Goal: Complete application form

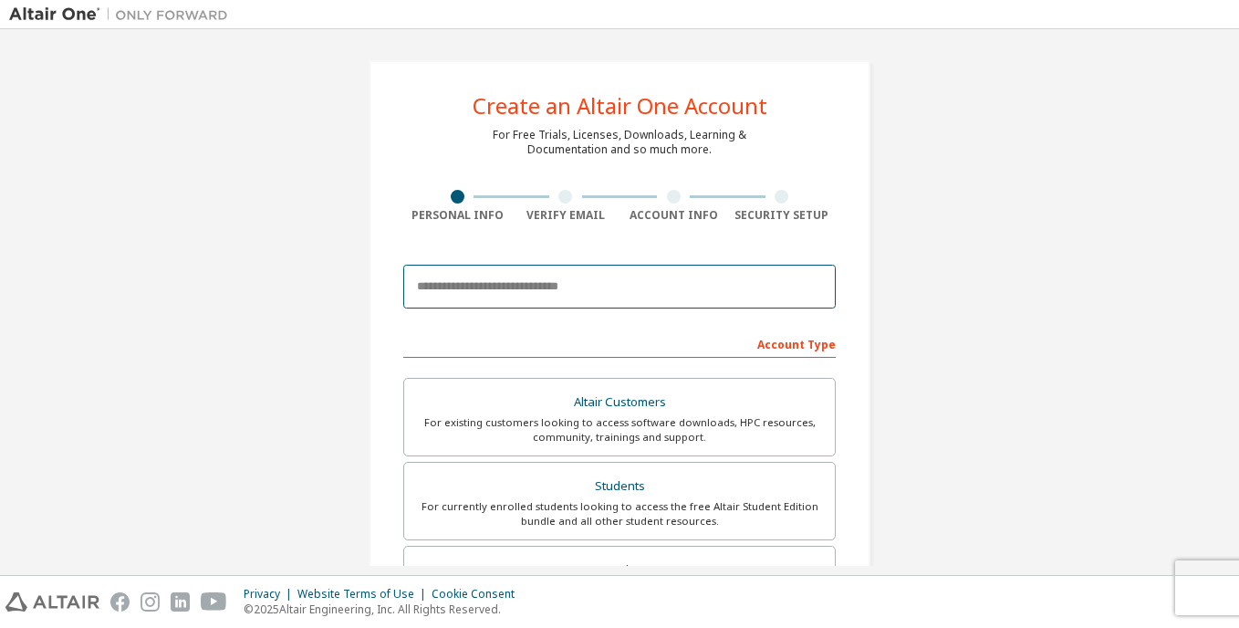
click at [521, 286] on input "email" at bounding box center [619, 287] width 433 height 44
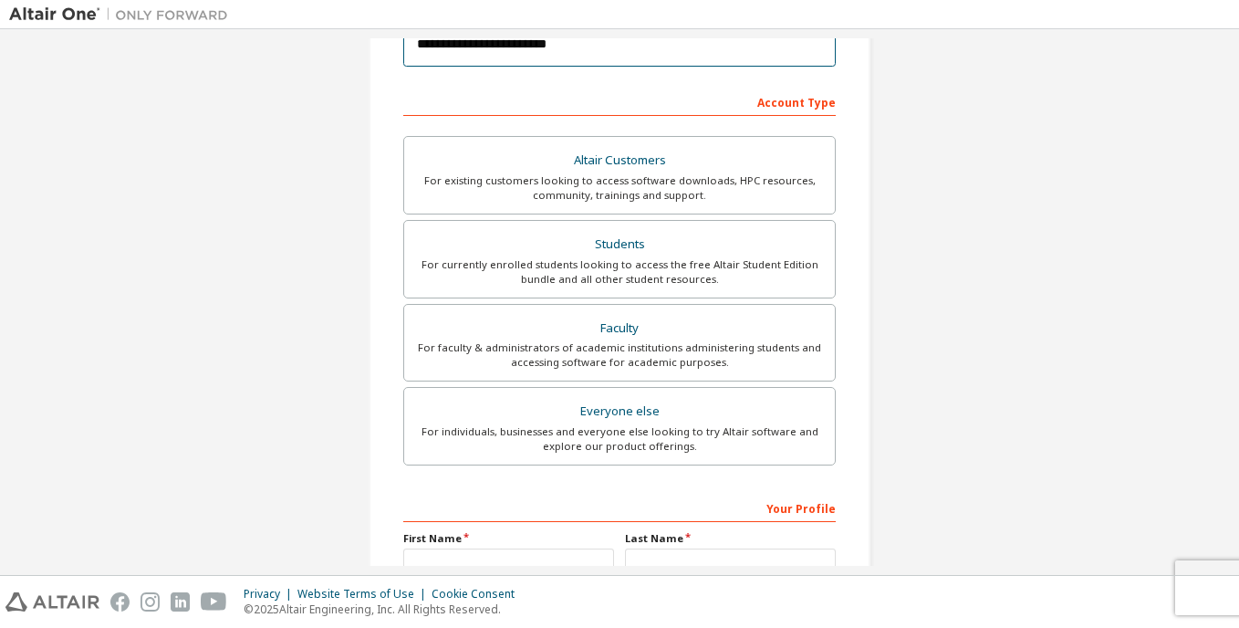
scroll to position [274, 0]
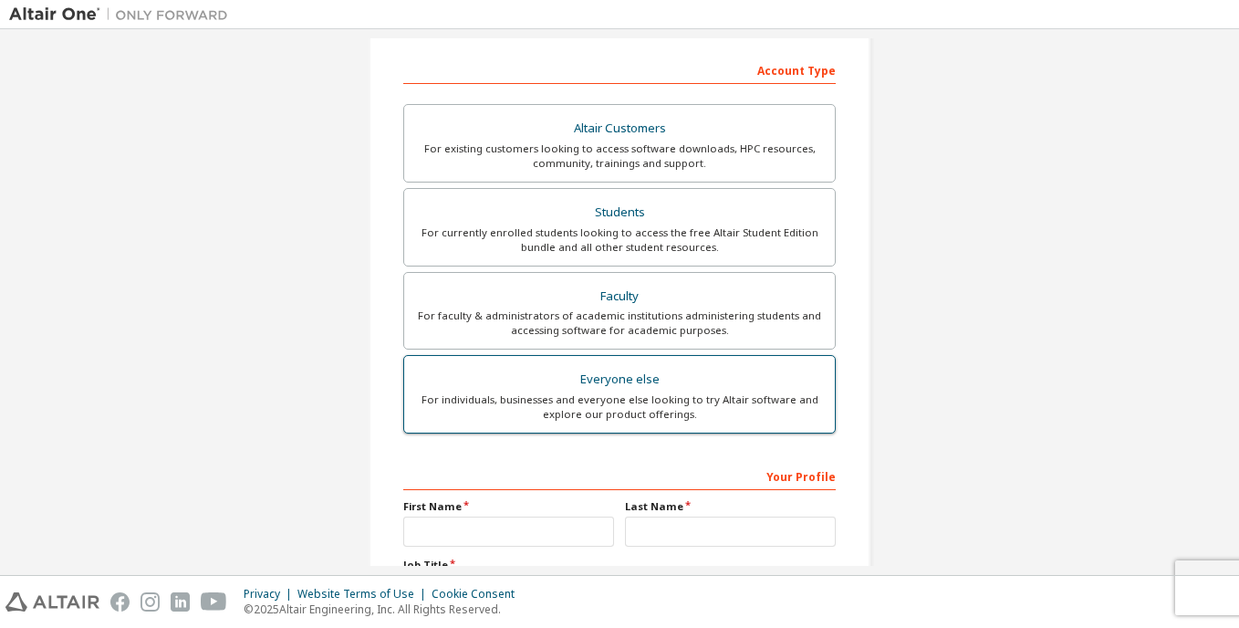
type input "**********"
click at [577, 400] on div "For individuals, businesses and everyone else looking to try Altair software an…" at bounding box center [619, 406] width 409 height 29
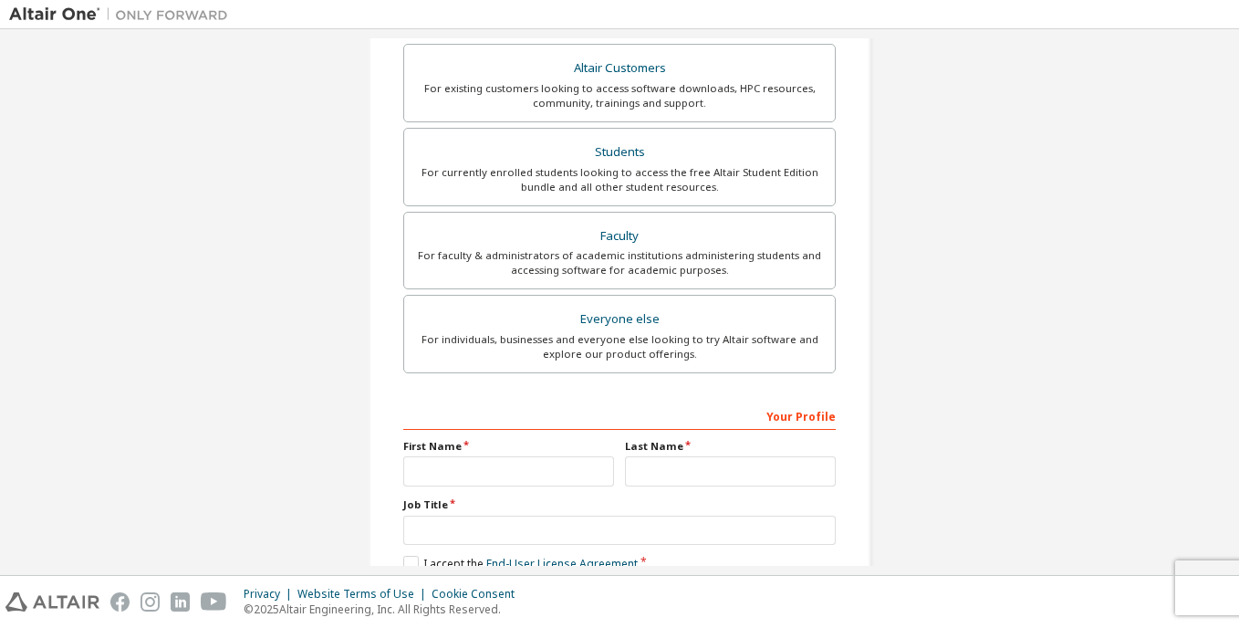
scroll to position [365, 0]
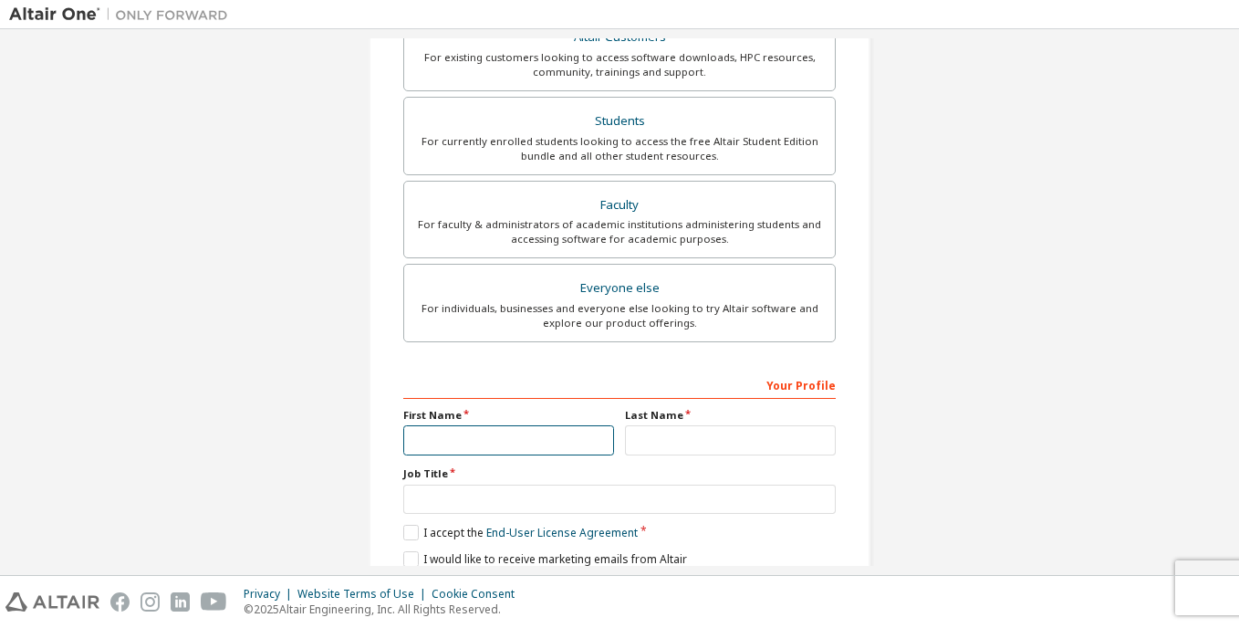
click at [501, 438] on input "text" at bounding box center [508, 440] width 211 height 30
type input "*"
type input "******"
click at [721, 442] on input "text" at bounding box center [730, 440] width 211 height 30
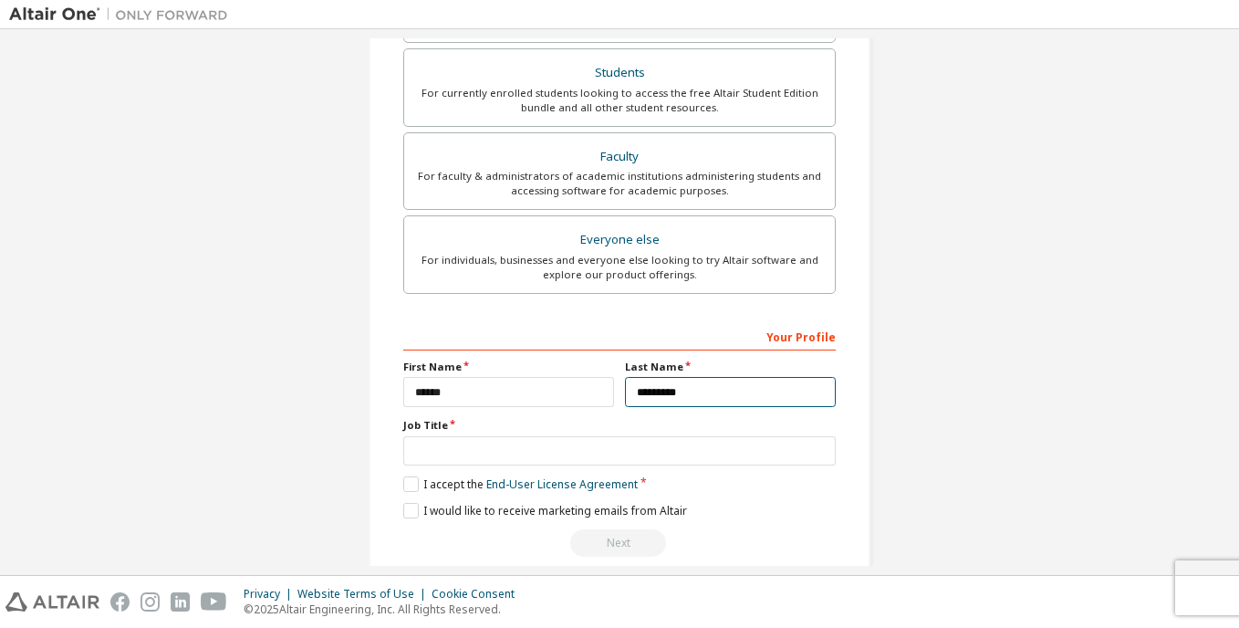
scroll to position [439, 0]
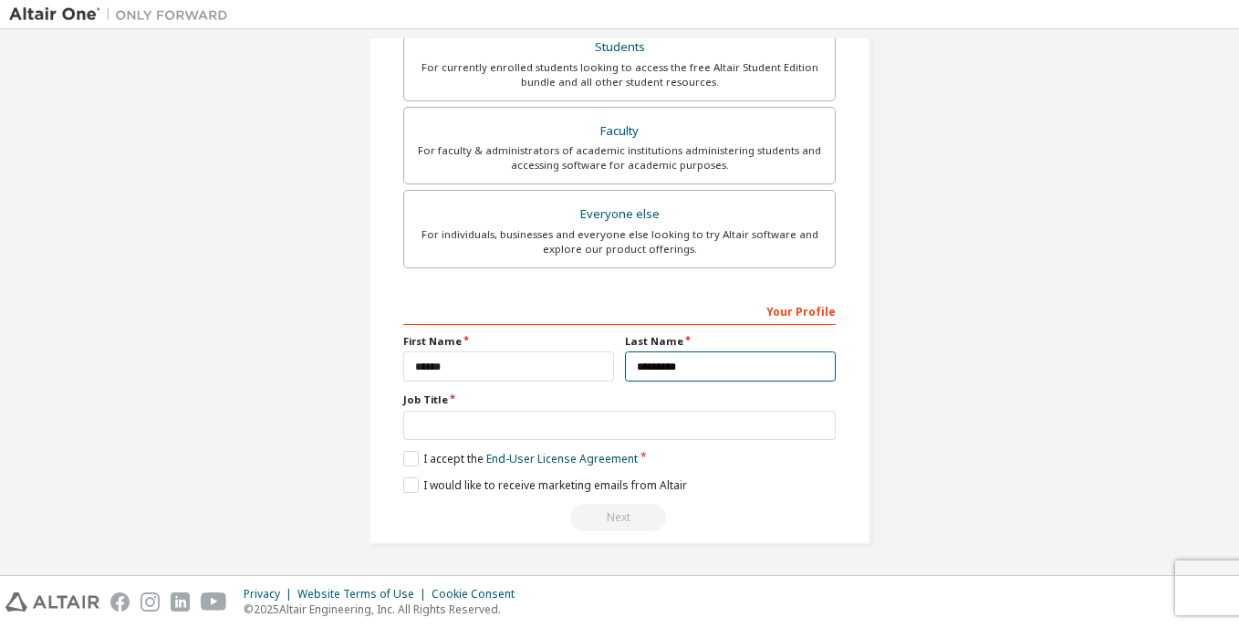
type input "*********"
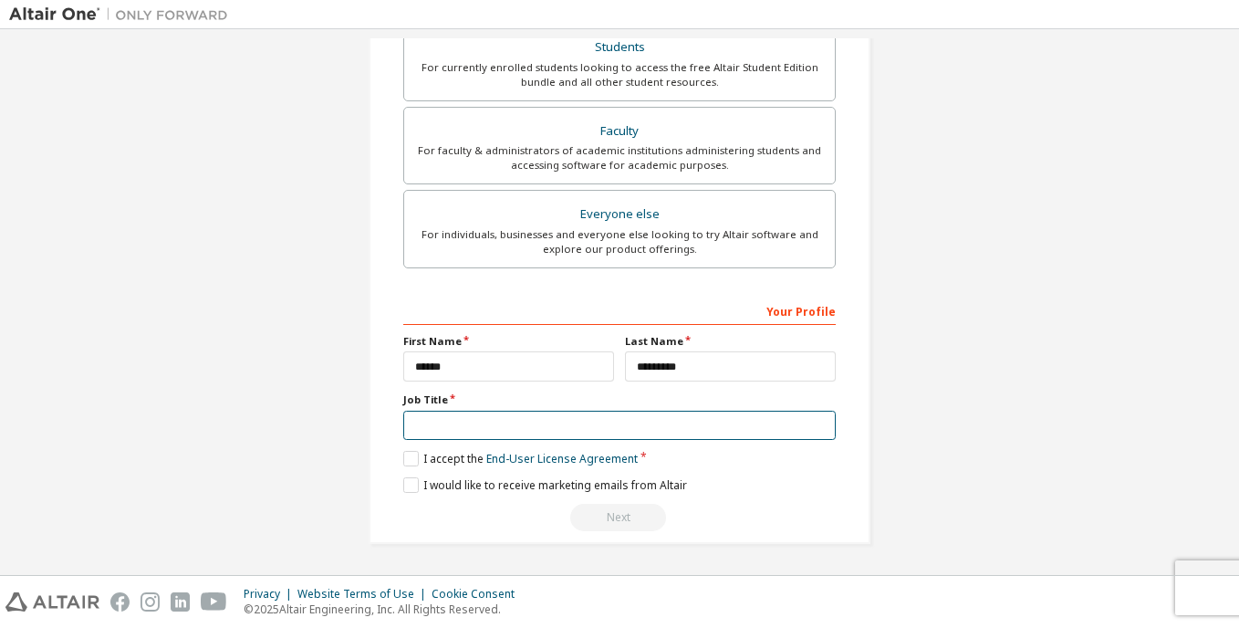
click at [705, 431] on input "text" at bounding box center [619, 426] width 433 height 30
type input "*"
type input "*******"
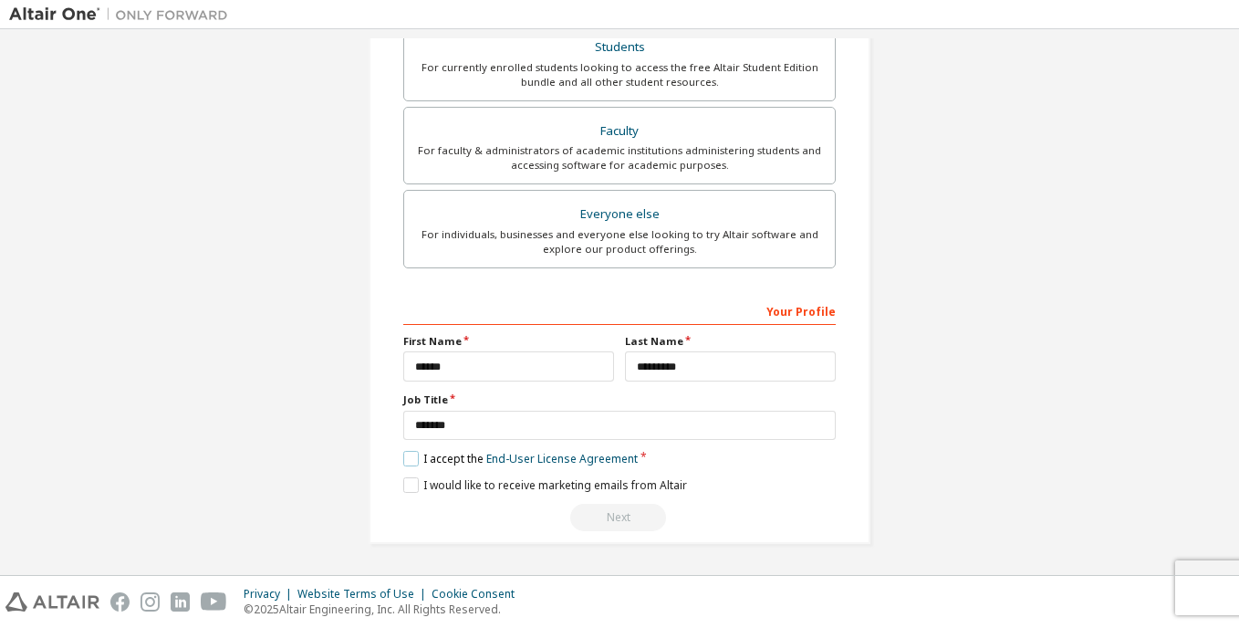
click at [410, 454] on label "I accept the End-User License Agreement" at bounding box center [520, 459] width 235 height 16
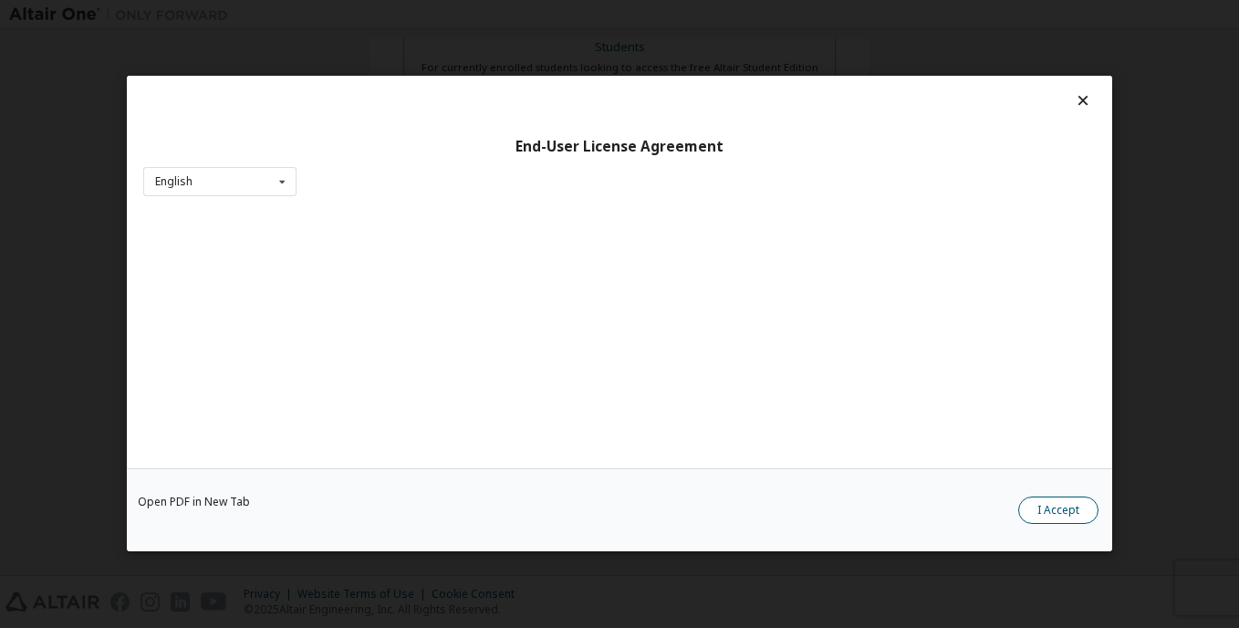
click at [1058, 507] on button "I Accept" at bounding box center [1058, 510] width 80 height 27
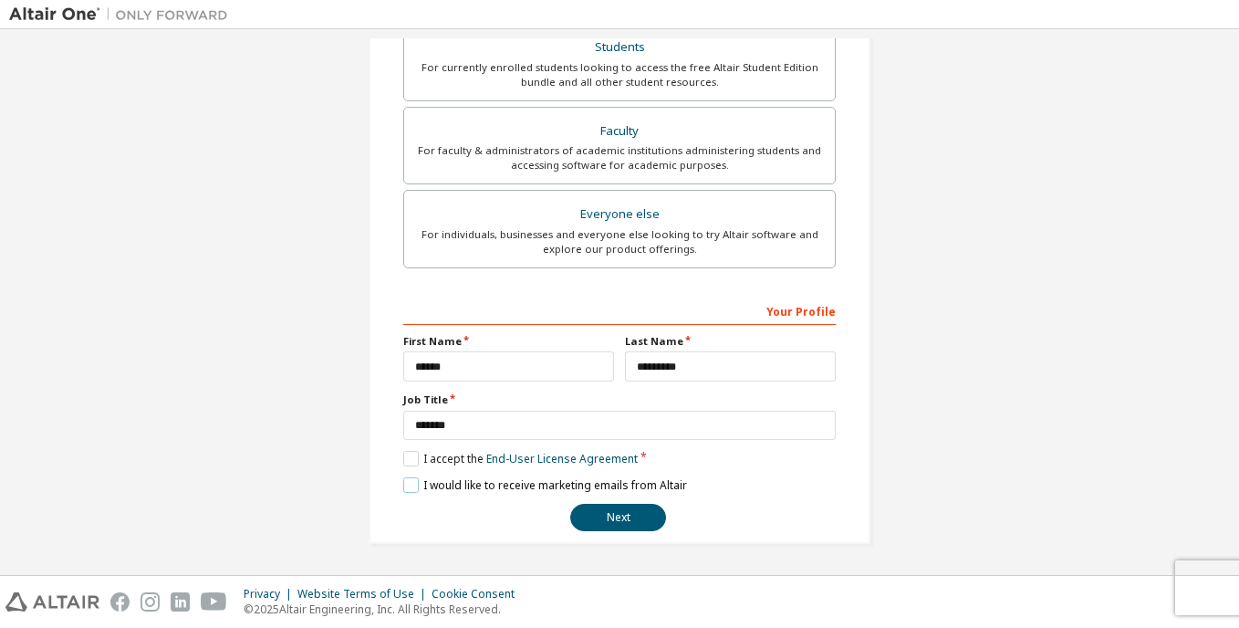
click at [403, 483] on label "I would like to receive marketing emails from Altair" at bounding box center [545, 485] width 284 height 16
click at [613, 517] on button "Next" at bounding box center [618, 517] width 96 height 27
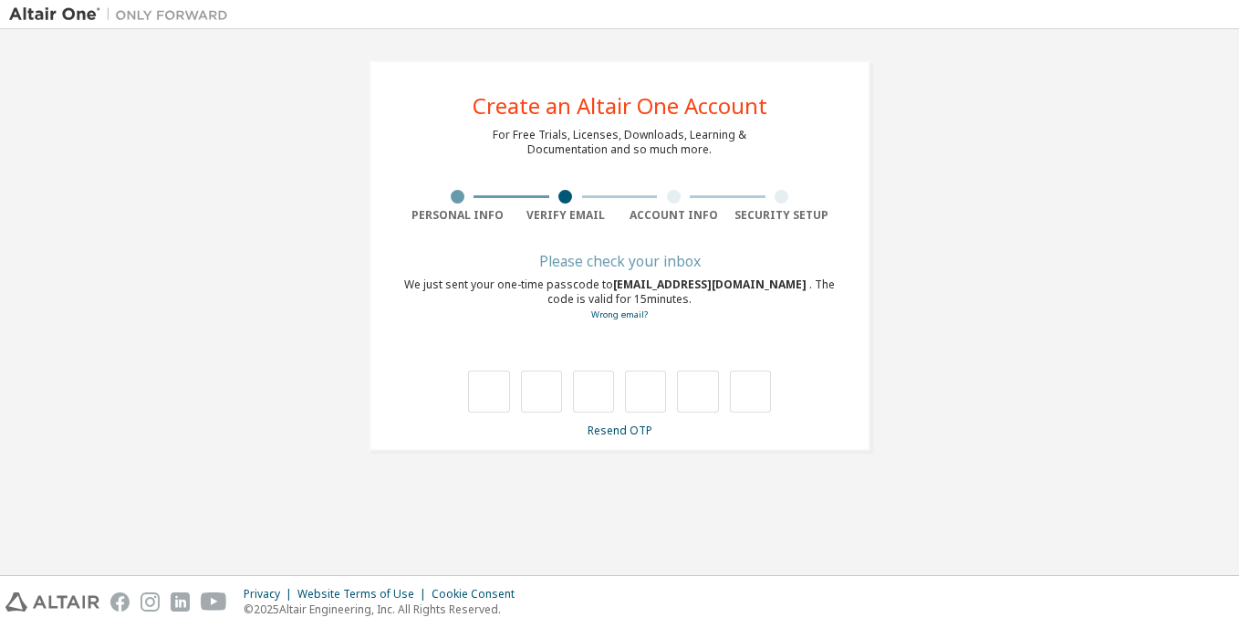
type input "*"
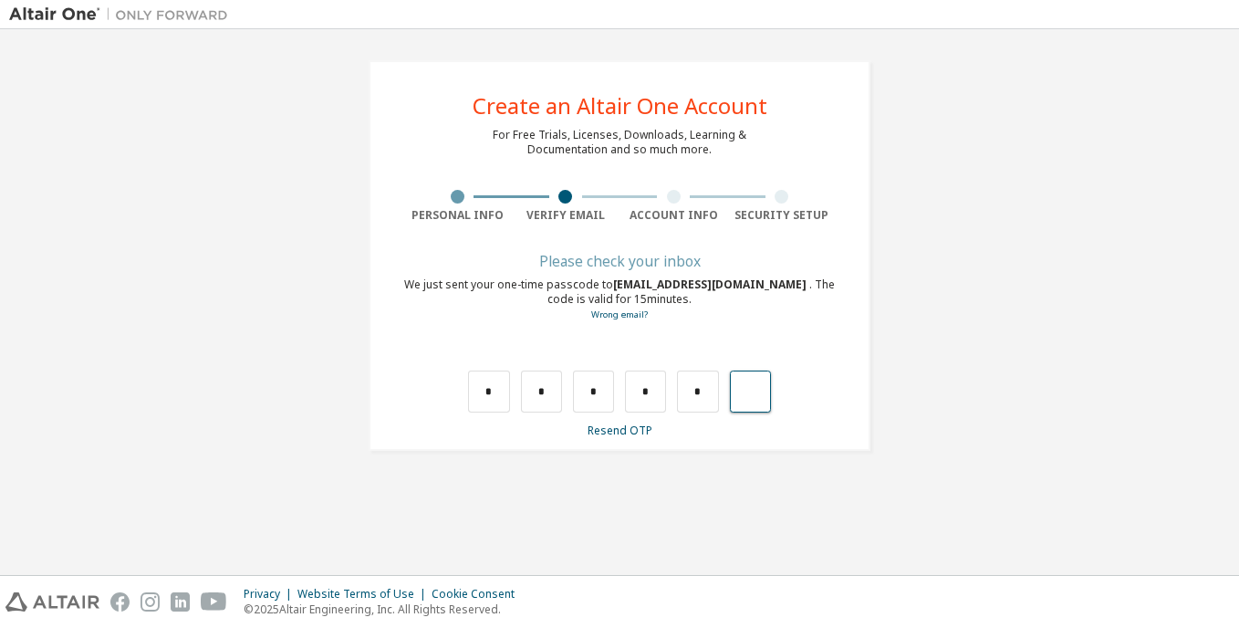
type input "*"
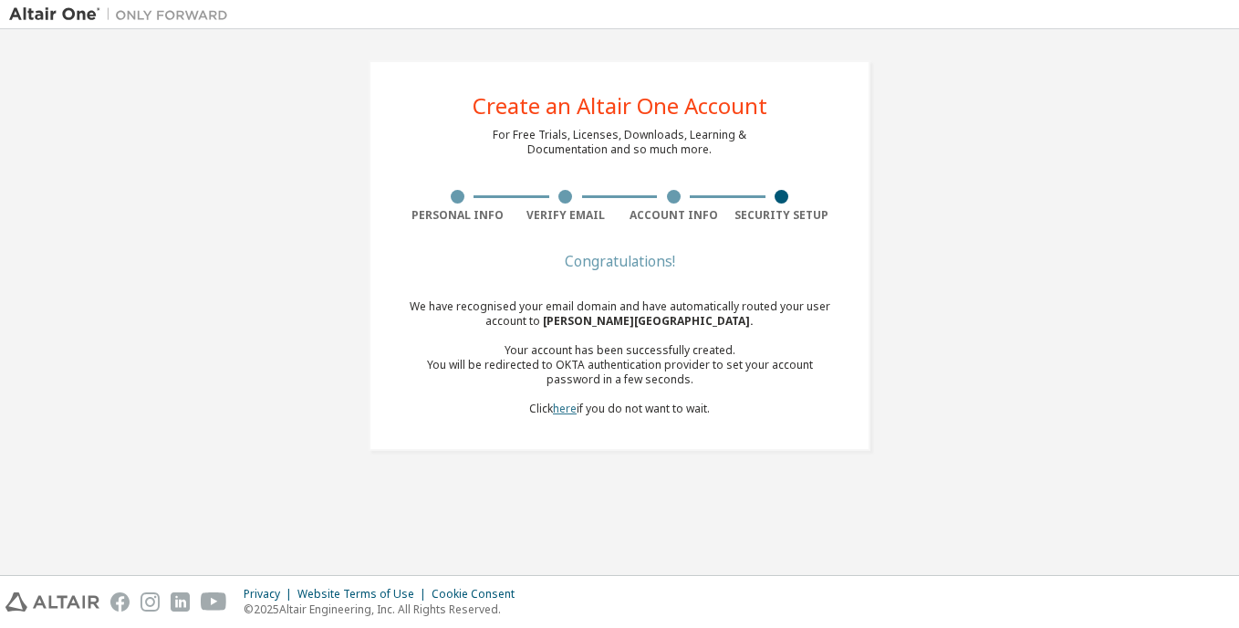
click at [564, 405] on link "here" at bounding box center [565, 409] width 24 height 16
